Goal: Navigation & Orientation: Find specific page/section

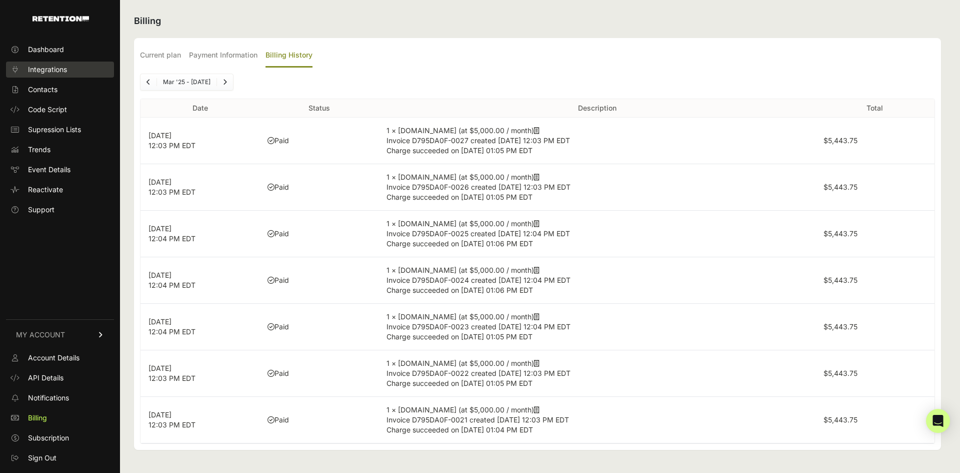
click at [45, 66] on span "Integrations" at bounding box center [47, 70] width 39 height 10
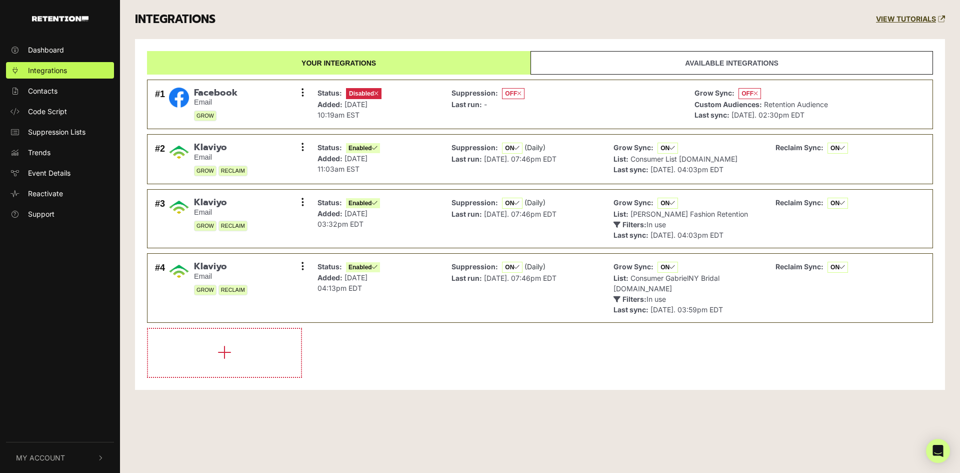
click at [702, 62] on link "Available integrations" at bounding box center [732, 63] width 403 height 24
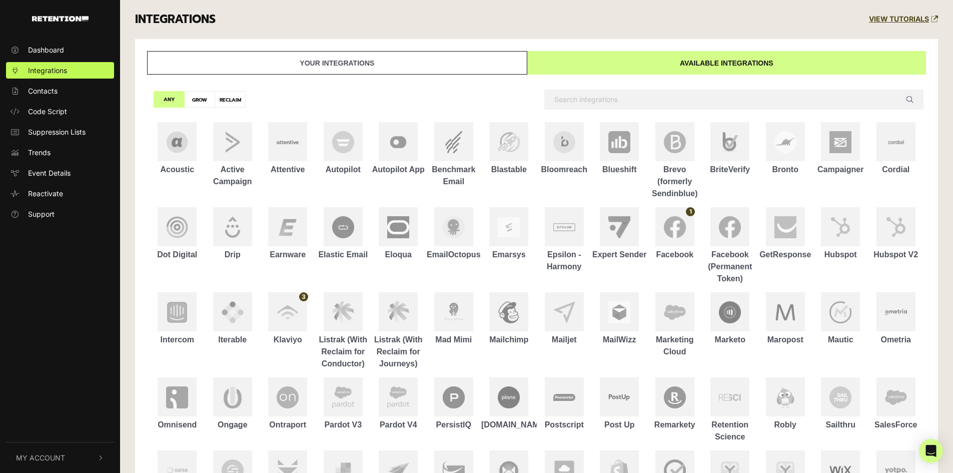
click at [414, 62] on link "Your integrations" at bounding box center [337, 63] width 380 height 24
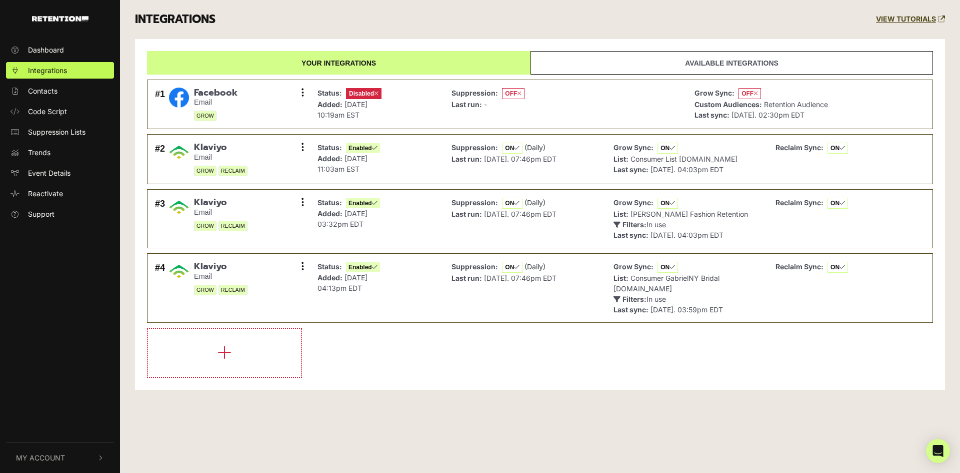
click at [100, 459] on icon "button" at bounding box center [101, 458] width 7 height 6
click at [46, 456] on span "Sign Out" at bounding box center [42, 456] width 29 height 11
